Goal: Transaction & Acquisition: Subscribe to service/newsletter

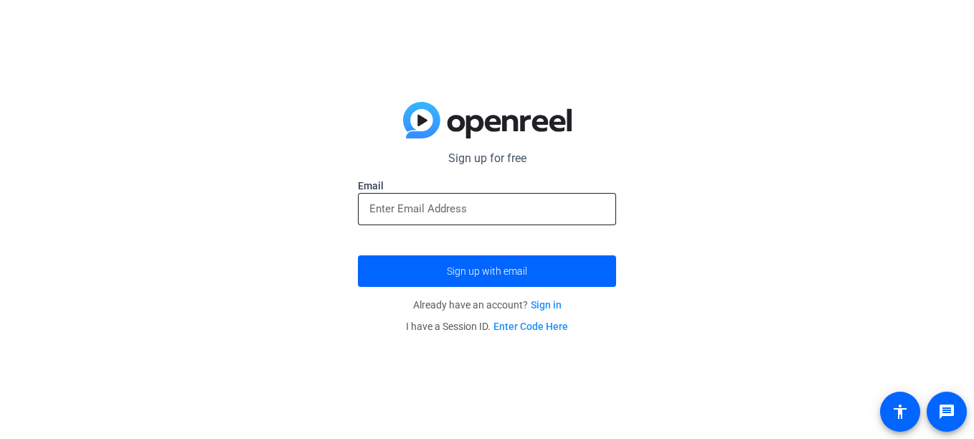
click at [565, 215] on input "email" at bounding box center [486, 208] width 235 height 17
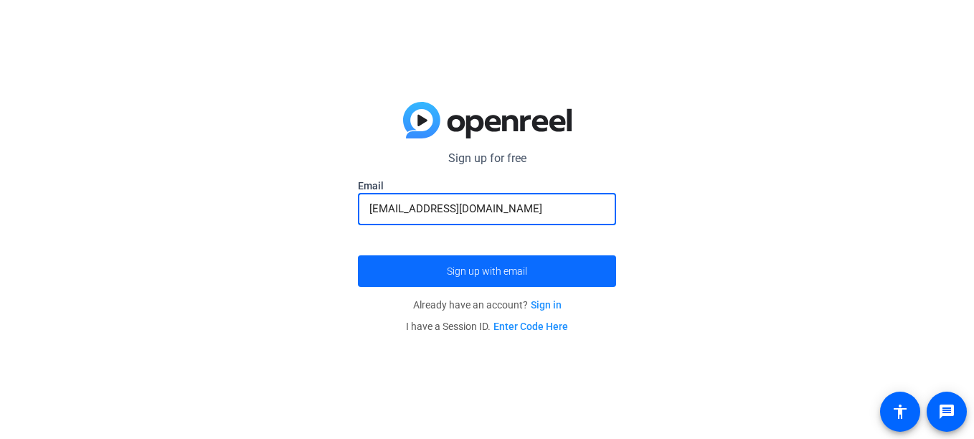
click at [545, 269] on span "submit" at bounding box center [487, 271] width 258 height 34
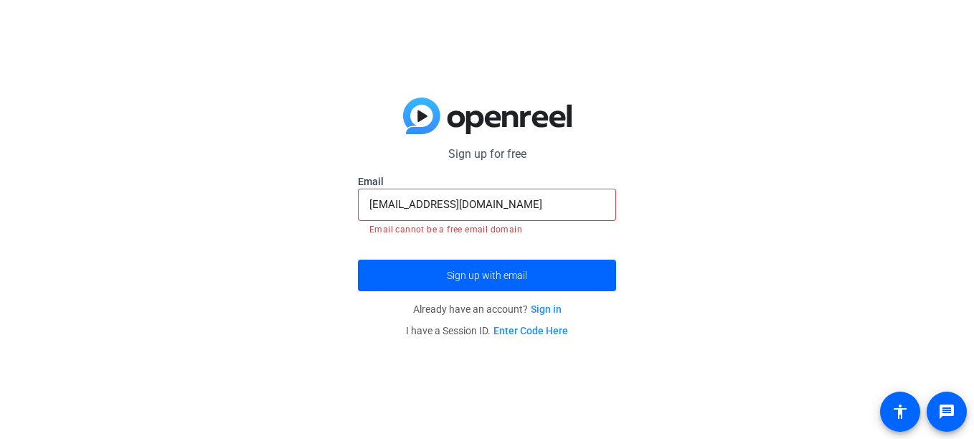
click at [580, 210] on input "[EMAIL_ADDRESS][DOMAIN_NAME]" at bounding box center [486, 204] width 235 height 17
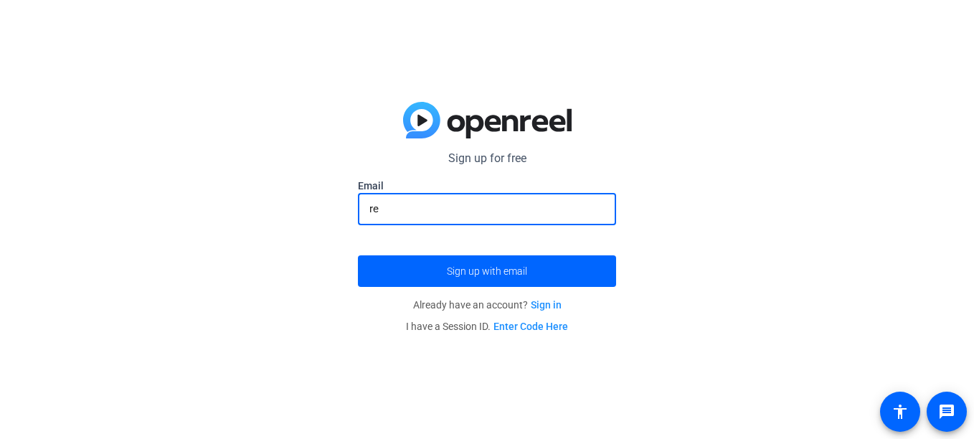
type input "r"
click at [398, 201] on input "email" at bounding box center [486, 208] width 235 height 17
click at [358, 255] on button "Sign up with email" at bounding box center [487, 271] width 258 height 32
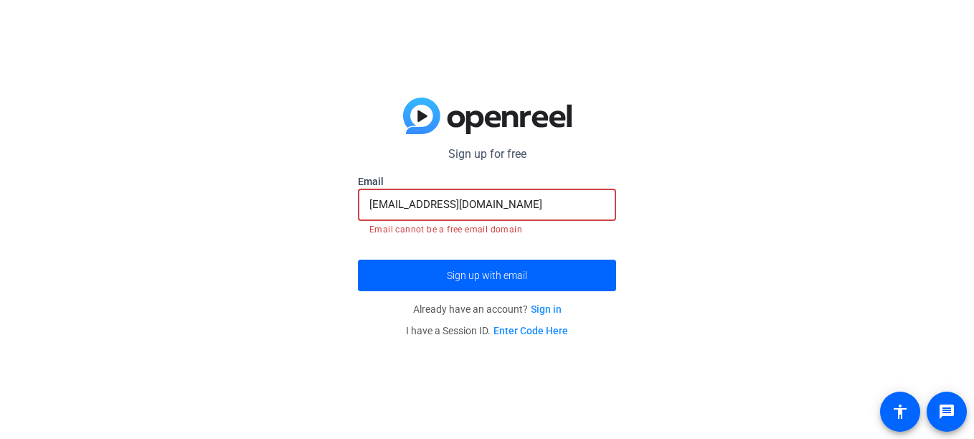
click at [567, 202] on input "[EMAIL_ADDRESS][DOMAIN_NAME]" at bounding box center [486, 204] width 235 height 17
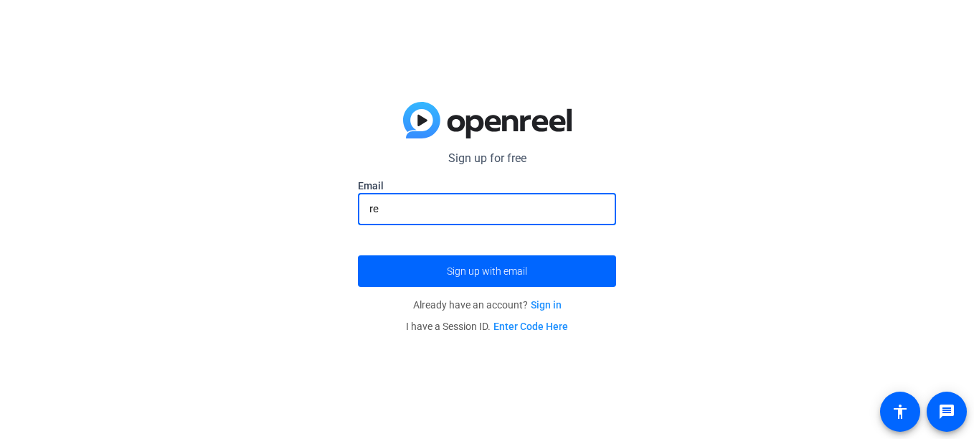
type input "r"
click at [405, 222] on div at bounding box center [486, 209] width 235 height 32
click at [391, 217] on input "email" at bounding box center [486, 208] width 235 height 17
type input "[EMAIL_ADDRESS][DOMAIN_NAME]"
click at [358, 255] on button "Sign up with email" at bounding box center [487, 271] width 258 height 32
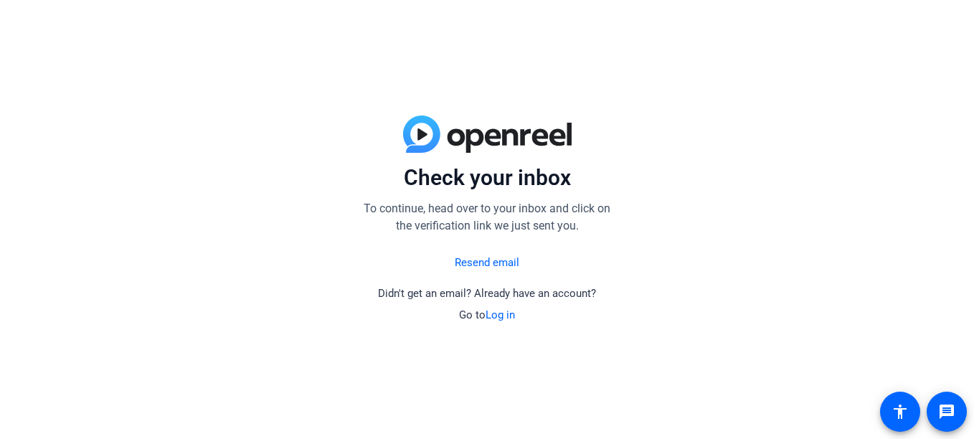
click at [509, 260] on link "Resend email" at bounding box center [487, 263] width 65 height 17
click at [468, 301] on p "Didn't get an email? Already have an account?" at bounding box center [487, 294] width 218 height 17
click at [493, 311] on link "Log in" at bounding box center [500, 314] width 29 height 13
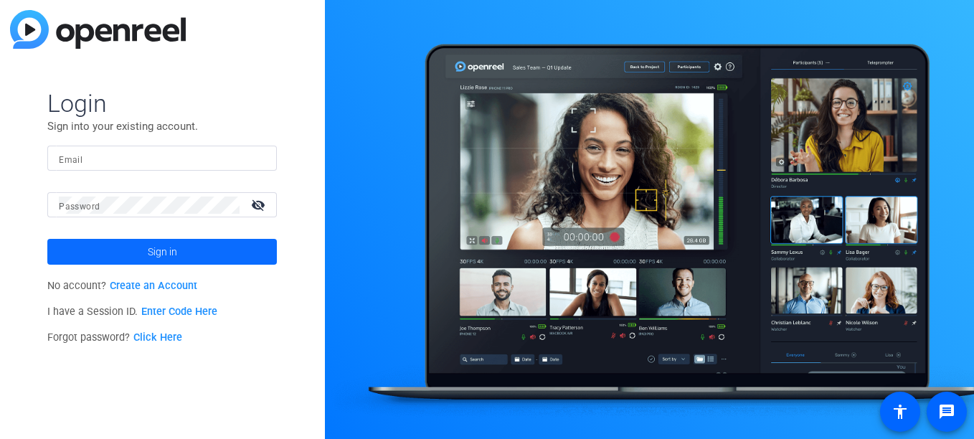
click at [83, 260] on span at bounding box center [162, 252] width 230 height 34
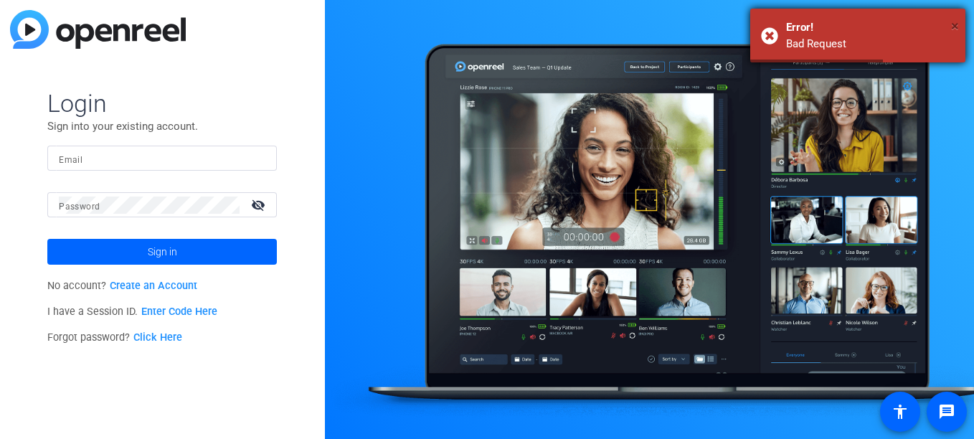
click at [957, 32] on span "×" at bounding box center [955, 25] width 8 height 17
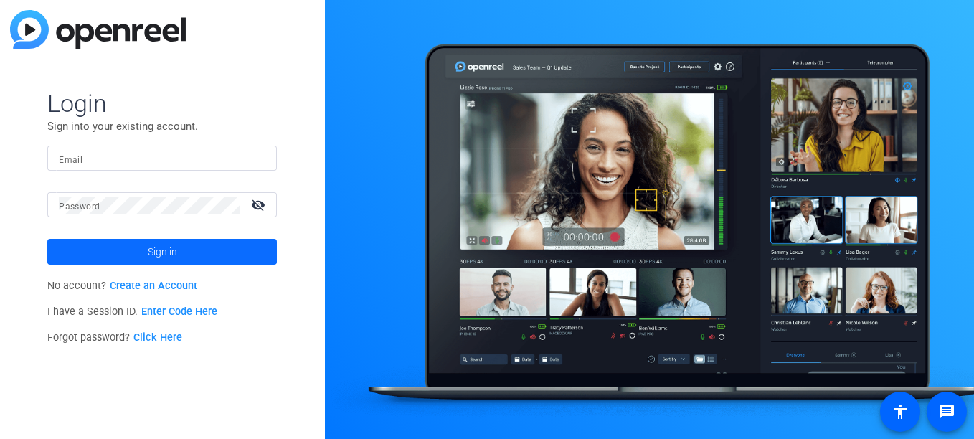
click at [72, 266] on span at bounding box center [162, 252] width 230 height 34
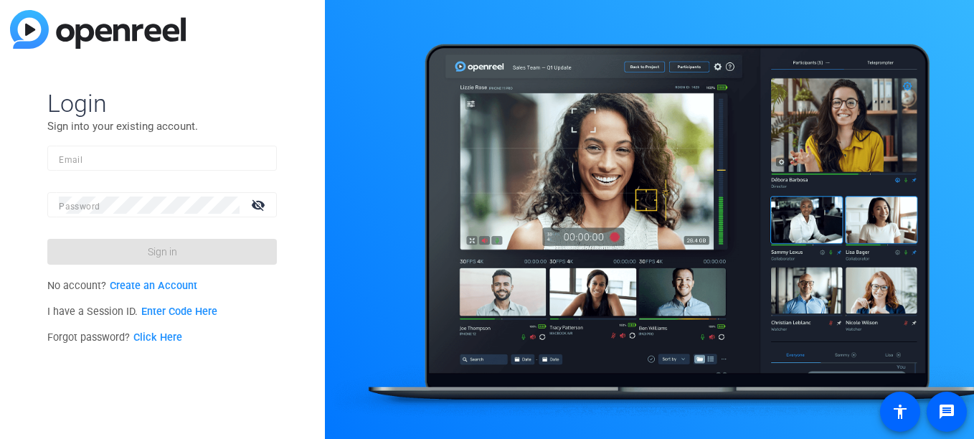
click at [76, 256] on form "Login Sign into your existing account. Email Password visibility_off Sign in" at bounding box center [162, 176] width 230 height 176
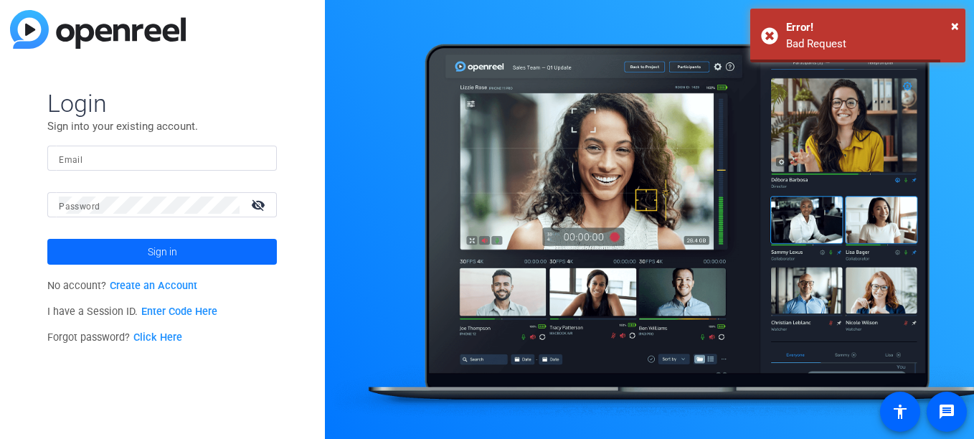
click at [70, 245] on span at bounding box center [162, 252] width 230 height 34
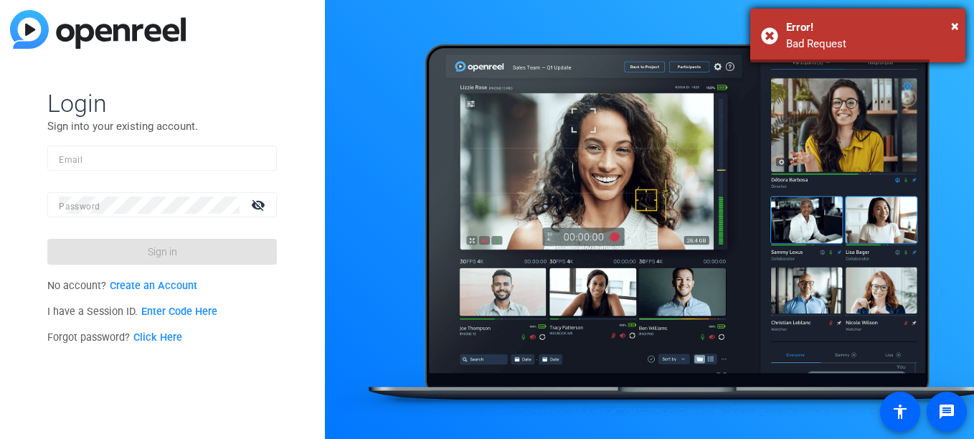
click at [935, 27] on div "Error!" at bounding box center [870, 27] width 169 height 17
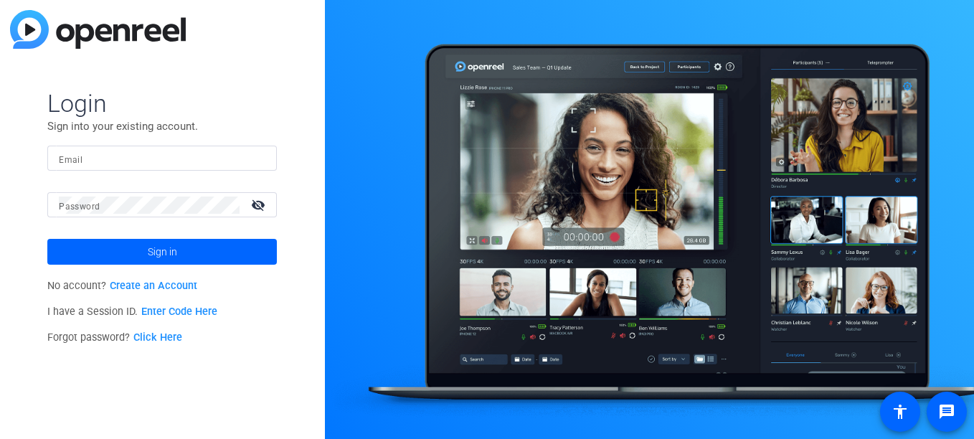
click at [943, 30] on div at bounding box center [649, 219] width 649 height 439
click at [954, 38] on div at bounding box center [649, 219] width 649 height 439
click at [130, 291] on link "Create an Account" at bounding box center [154, 286] width 88 height 12
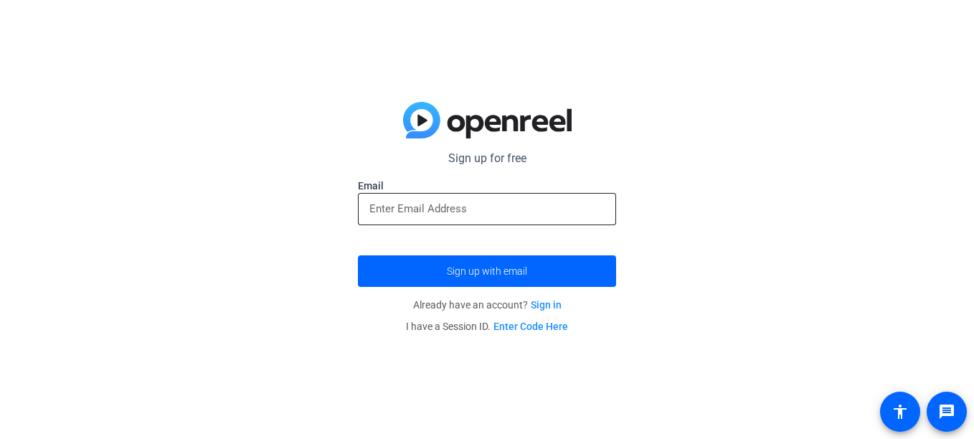
click at [537, 212] on input "email" at bounding box center [486, 208] width 235 height 17
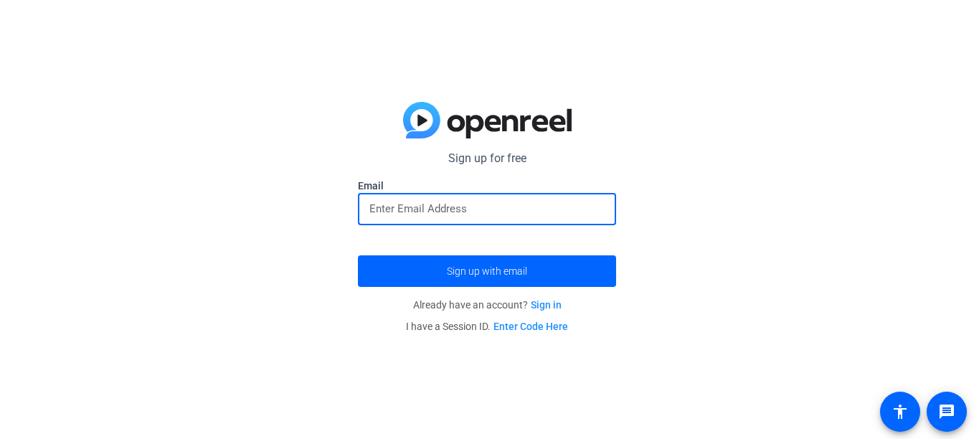
type input "[EMAIL_ADDRESS][DOMAIN_NAME]"
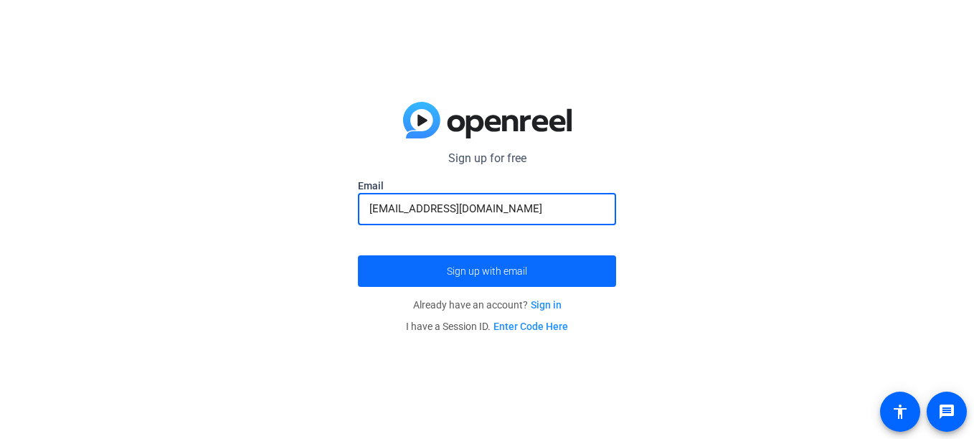
click at [515, 278] on span "submit" at bounding box center [487, 271] width 258 height 34
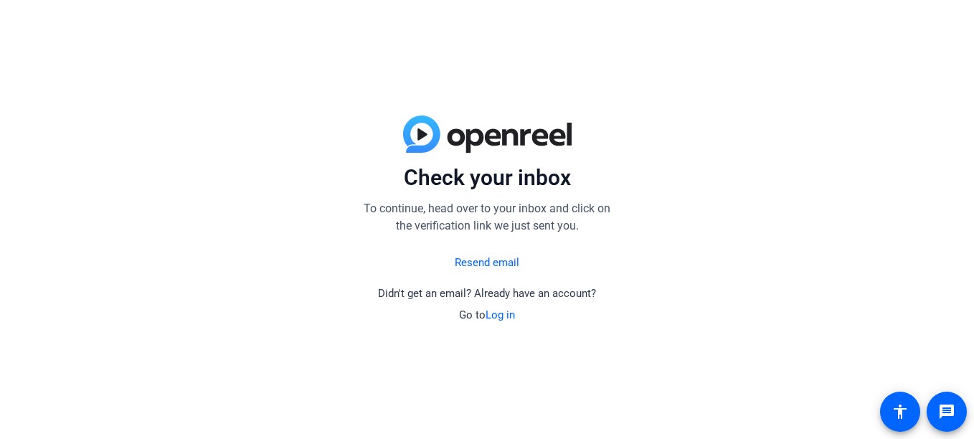
click at [513, 314] on link "Log in" at bounding box center [500, 314] width 29 height 13
